Goal: Complete application form: Complete application form

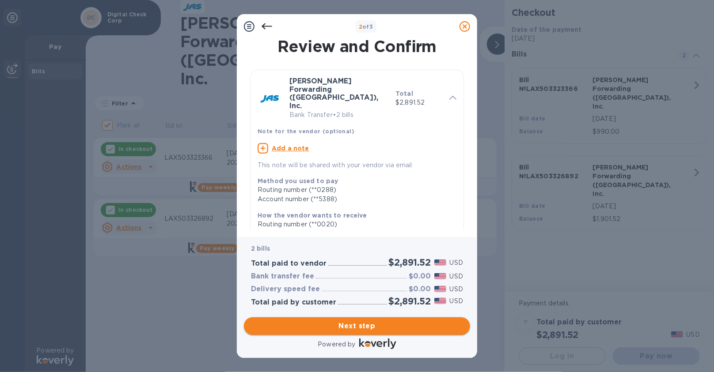
click at [387, 324] on span "Next step" at bounding box center [357, 326] width 212 height 11
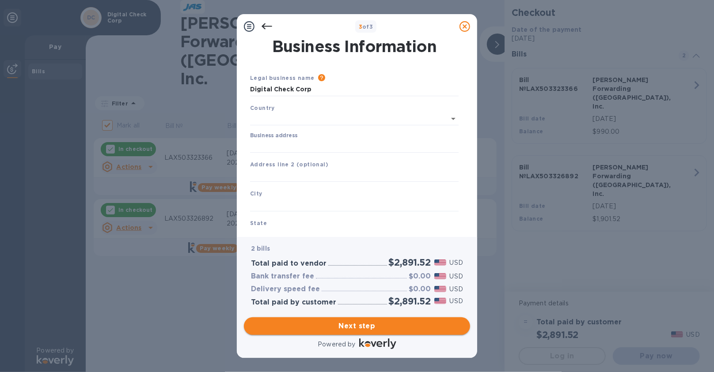
type input "[GEOGRAPHIC_DATA]"
click at [314, 147] on input "Business address" at bounding box center [354, 144] width 208 height 13
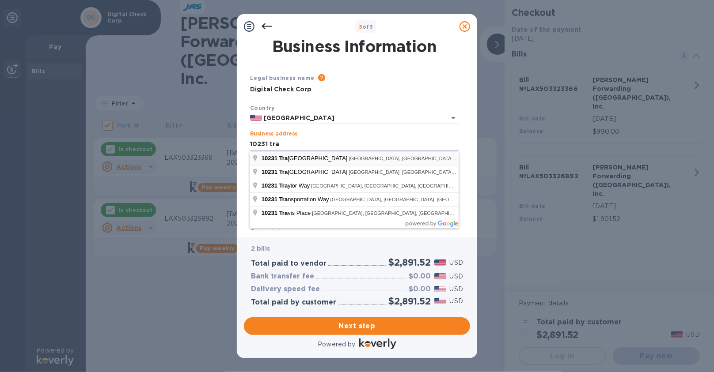
type input "[STREET_ADDRESS]"
type input "[GEOGRAPHIC_DATA]"
type input "CA"
type input "91730"
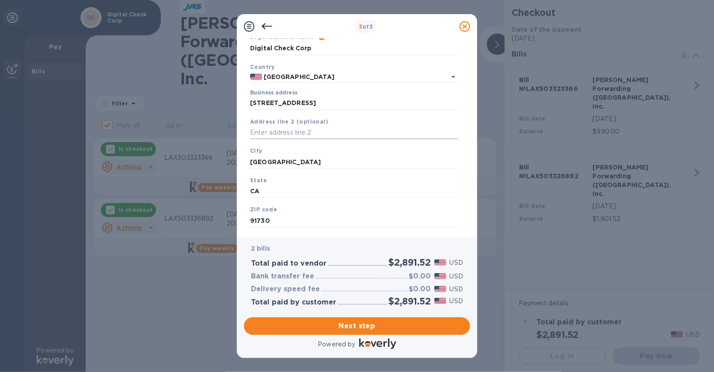
scroll to position [61, 0]
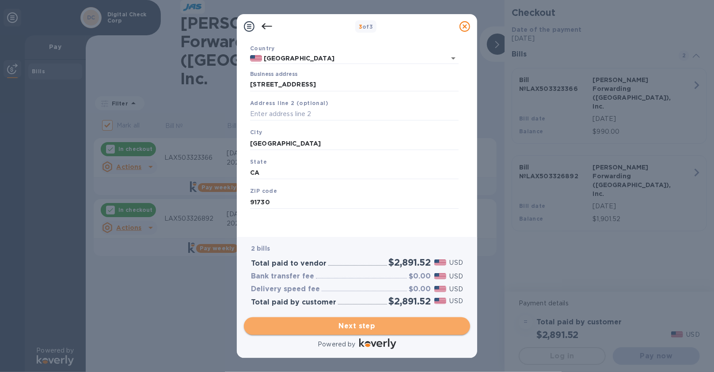
click at [362, 330] on span "Next step" at bounding box center [357, 326] width 212 height 11
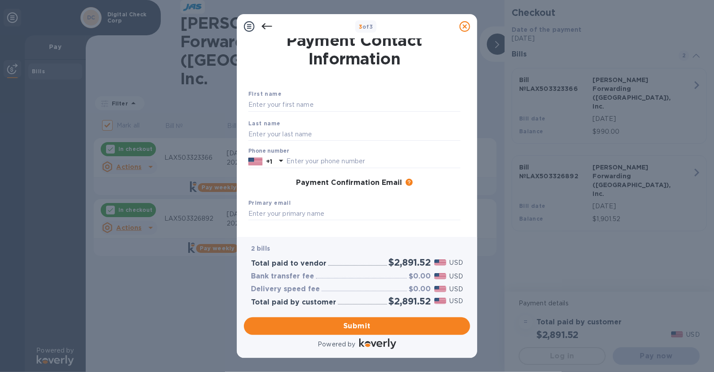
scroll to position [0, 0]
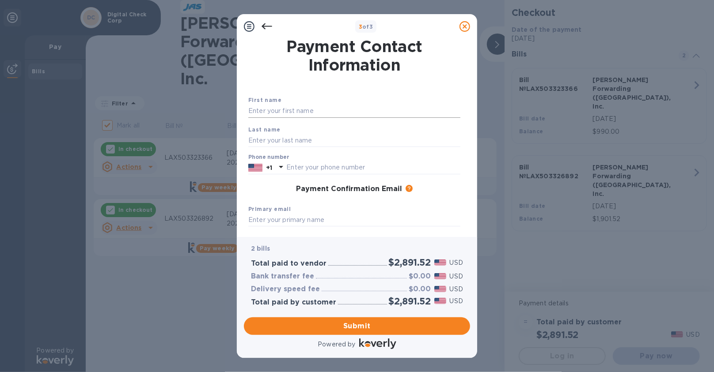
click at [306, 111] on input "text" at bounding box center [354, 111] width 212 height 13
type input "[PERSON_NAME]"
type input "Fahilga"
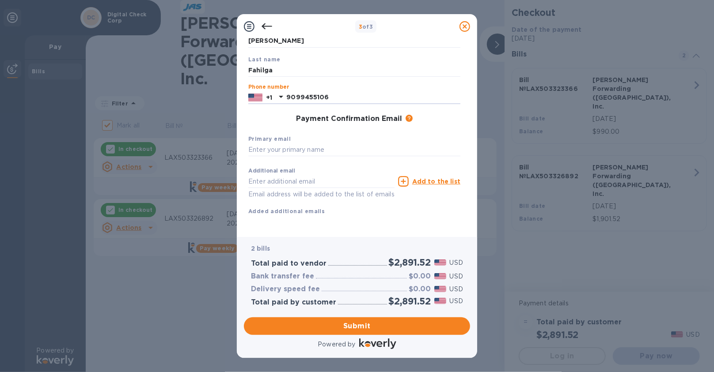
scroll to position [81, 0]
type input "9099455106"
click at [327, 144] on input "text" at bounding box center [354, 150] width 212 height 13
type input "[EMAIL_ADDRESS][DOMAIN_NAME]"
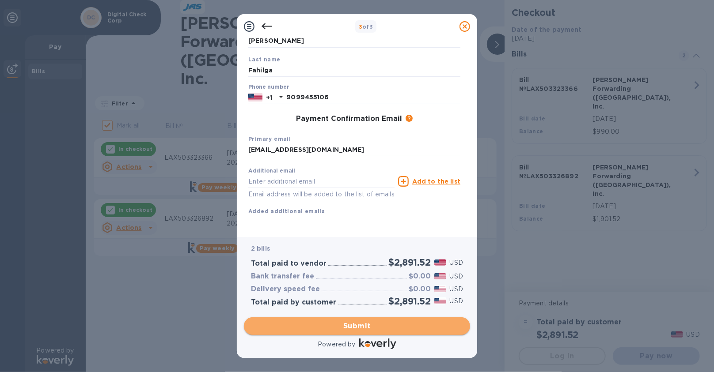
click at [367, 324] on span "Submit" at bounding box center [357, 326] width 212 height 11
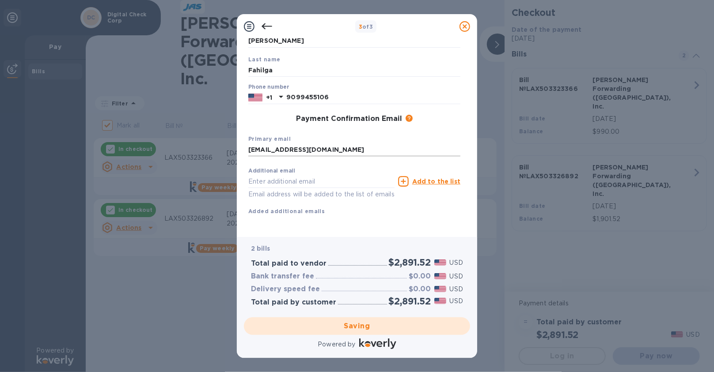
checkbox input "false"
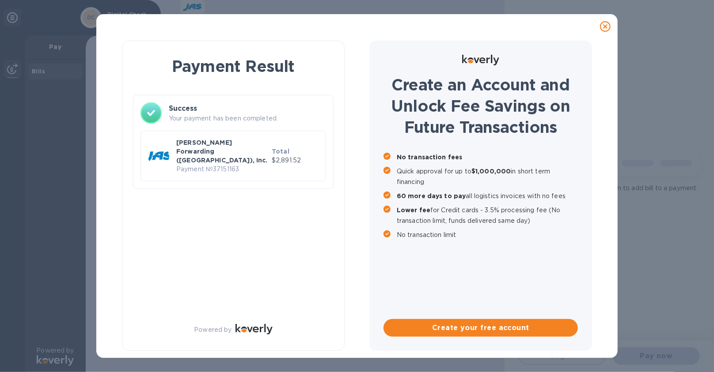
scroll to position [0, 0]
